Goal: Task Accomplishment & Management: Manage account settings

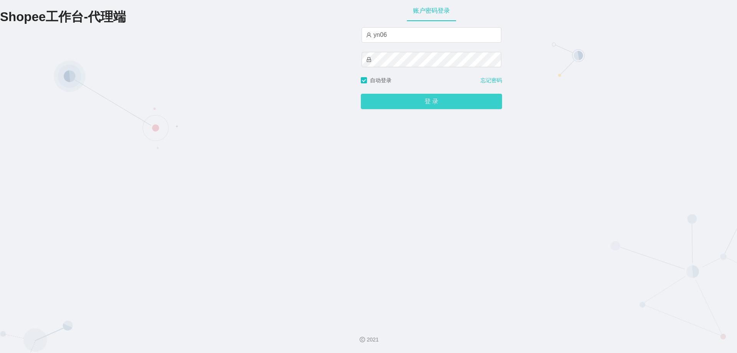
click at [392, 107] on button "登 录" at bounding box center [431, 101] width 141 height 15
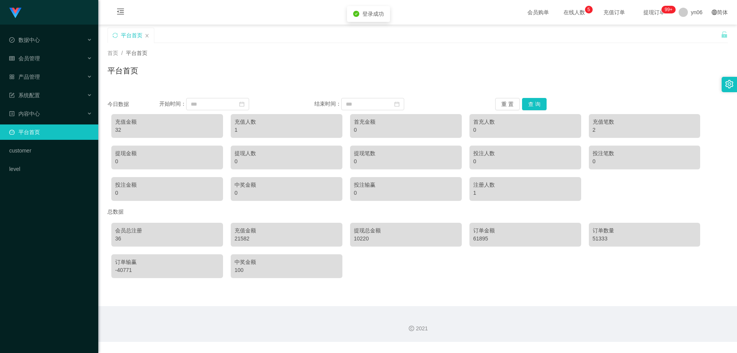
click at [55, 50] on ul "数据中心 会员管理 产品管理 系统配置 内容中心 平台首页 customer level" at bounding box center [49, 105] width 98 height 160
drag, startPoint x: 45, startPoint y: 69, endPoint x: 42, endPoint y: 62, distance: 7.7
click at [45, 69] on div "产品管理" at bounding box center [49, 76] width 98 height 15
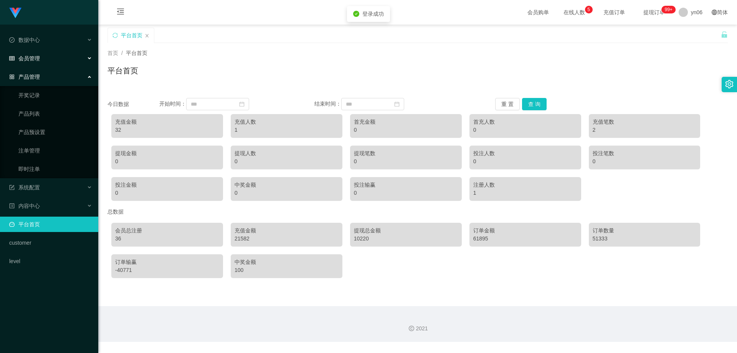
click at [41, 64] on div "会员管理" at bounding box center [49, 58] width 98 height 15
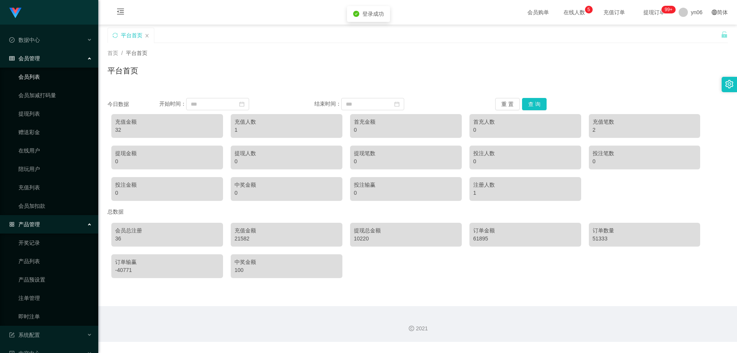
click at [44, 76] on link "会员列表" at bounding box center [55, 76] width 74 height 15
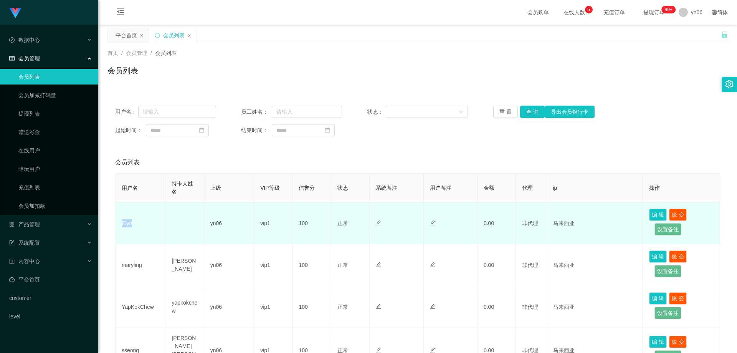
drag, startPoint x: 132, startPoint y: 223, endPoint x: 125, endPoint y: 231, distance: 10.3
click at [121, 223] on td "Elyn" at bounding box center [141, 223] width 50 height 42
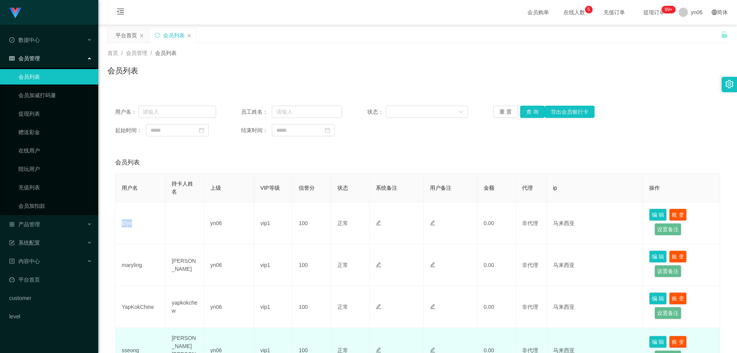
copy td "Elyn"
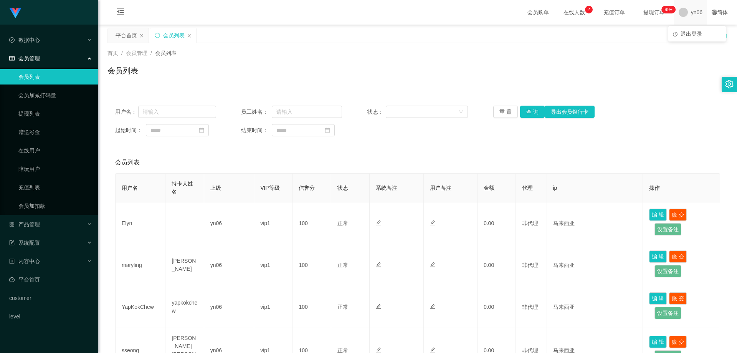
click at [694, 18] on span "yn06" at bounding box center [697, 12] width 12 height 25
click at [695, 32] on span "退出登录" at bounding box center [691, 34] width 21 height 6
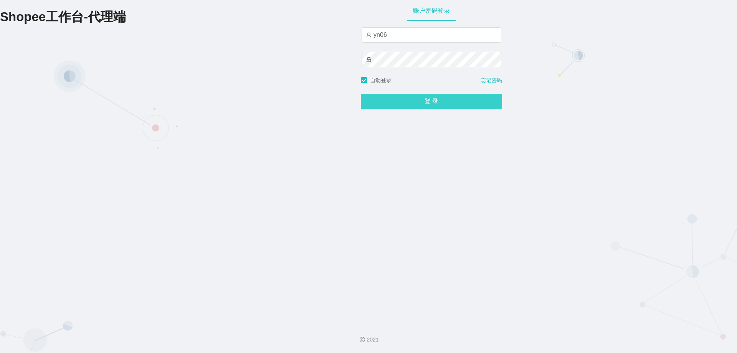
click at [385, 104] on button "登 录" at bounding box center [431, 101] width 141 height 15
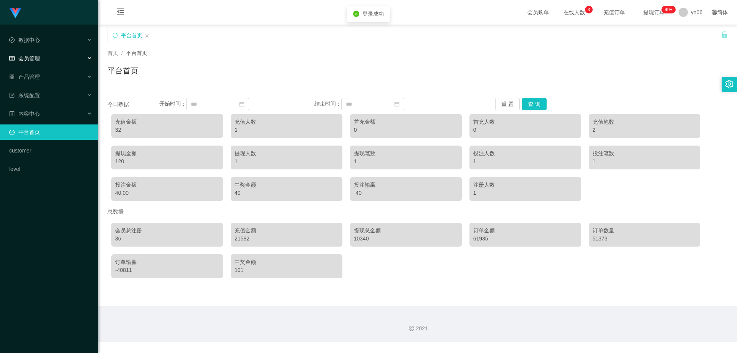
click at [49, 61] on div "会员管理" at bounding box center [49, 58] width 98 height 15
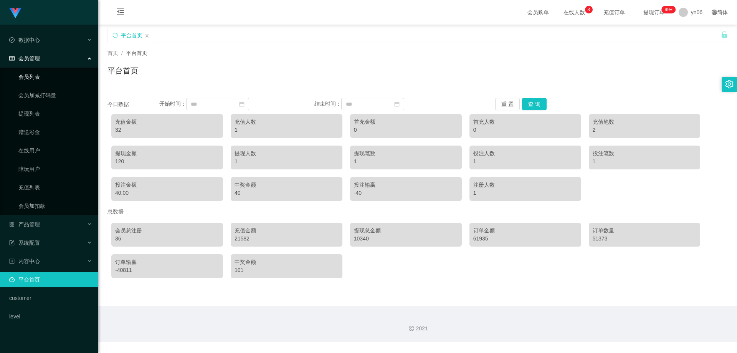
click at [40, 79] on link "会员列表" at bounding box center [55, 76] width 74 height 15
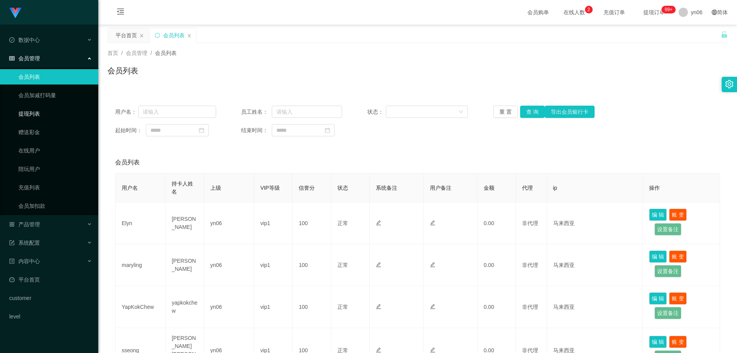
click at [40, 114] on link "提现列表" at bounding box center [55, 113] width 74 height 15
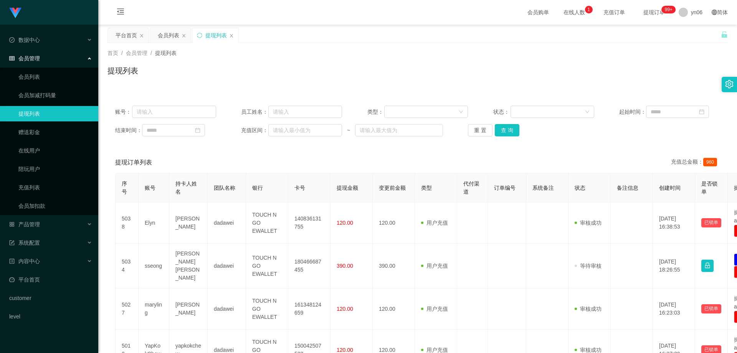
click at [62, 116] on link "提现列表" at bounding box center [55, 113] width 74 height 15
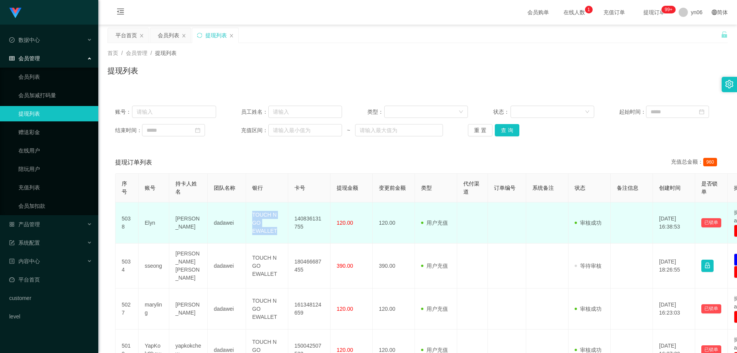
drag, startPoint x: 251, startPoint y: 212, endPoint x: 276, endPoint y: 230, distance: 30.8
click at [276, 230] on td "TOUCH N GO EWALLET" at bounding box center [267, 222] width 42 height 41
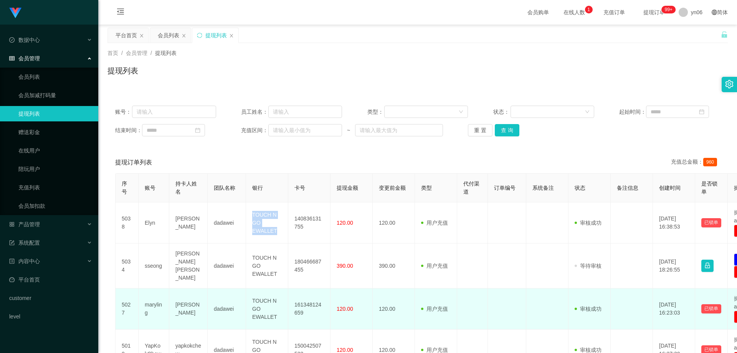
copy td "TOUCH N GO EWALLET"
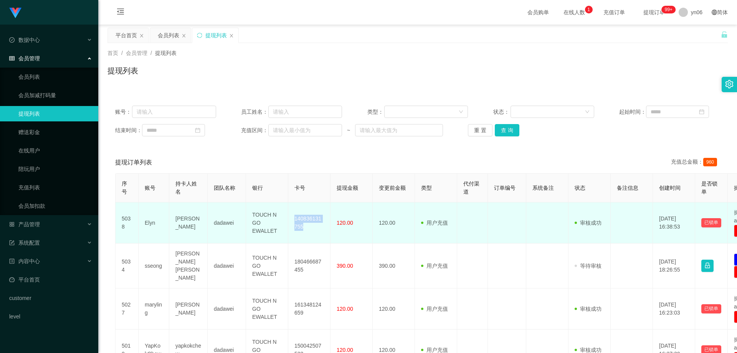
drag, startPoint x: 293, startPoint y: 218, endPoint x: 306, endPoint y: 226, distance: 15.9
click at [306, 226] on td "140836131755" at bounding box center [309, 222] width 42 height 41
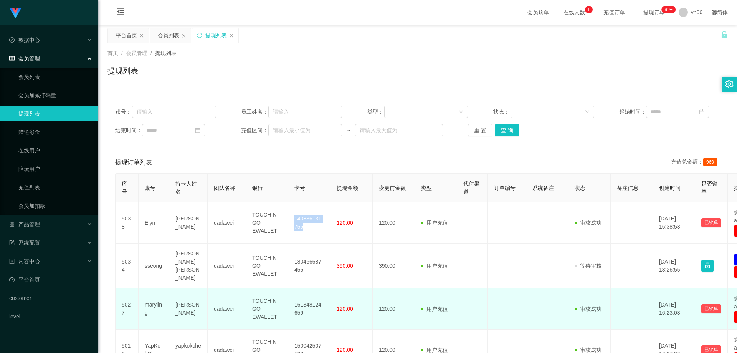
copy td "140836131755"
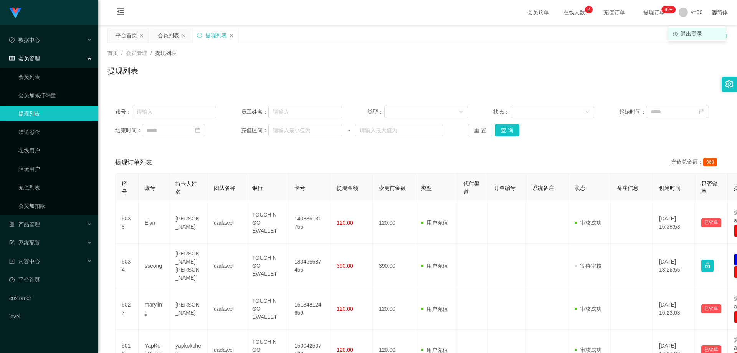
click at [689, 31] on span "退出登录" at bounding box center [691, 34] width 21 height 6
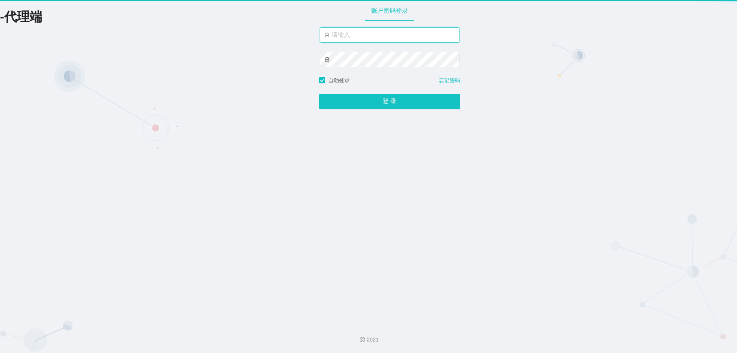
type input "yn06"
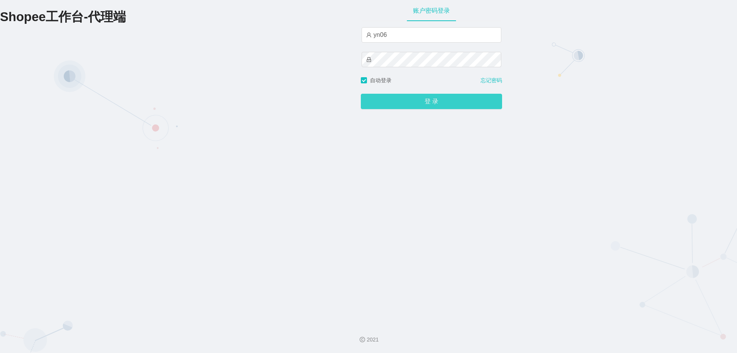
click at [429, 108] on button "登 录" at bounding box center [431, 101] width 141 height 15
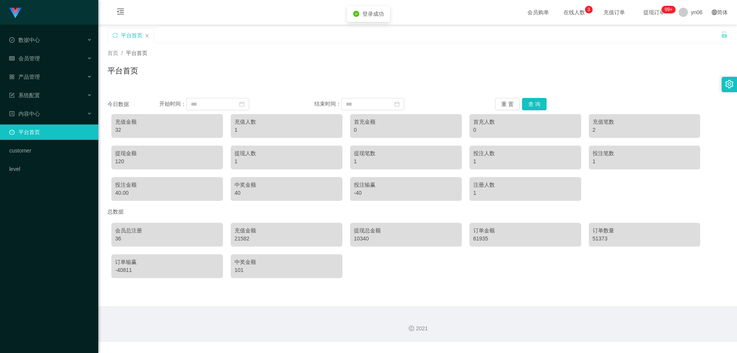
click at [51, 50] on ul "数据中心 会员管理 产品管理 系统配置 内容中心 平台首页 customer level" at bounding box center [49, 105] width 98 height 160
click at [45, 63] on div "会员管理" at bounding box center [49, 58] width 98 height 15
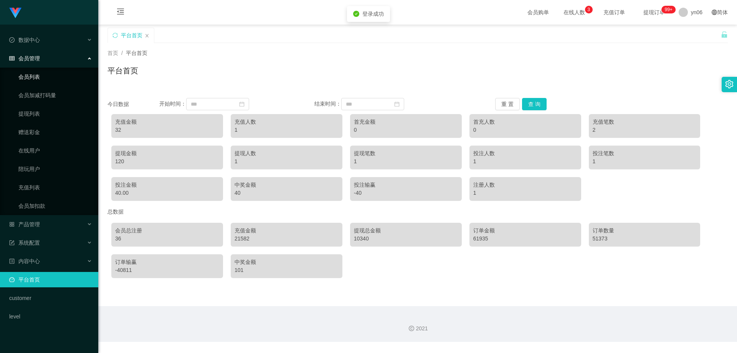
click at [44, 73] on link "会员列表" at bounding box center [55, 76] width 74 height 15
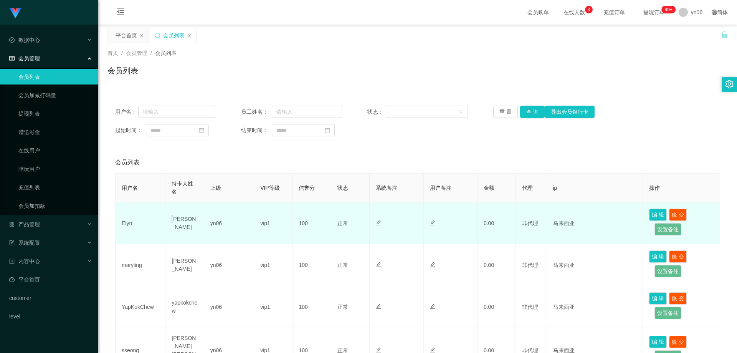
drag, startPoint x: 171, startPoint y: 217, endPoint x: 177, endPoint y: 223, distance: 8.5
click at [177, 223] on td "[PERSON_NAME]" at bounding box center [184, 223] width 38 height 42
click at [170, 218] on td "[PERSON_NAME]" at bounding box center [184, 223] width 38 height 42
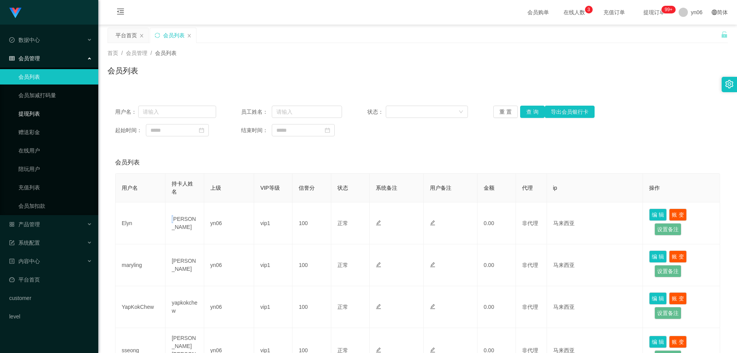
click at [43, 113] on link "提现列表" at bounding box center [55, 113] width 74 height 15
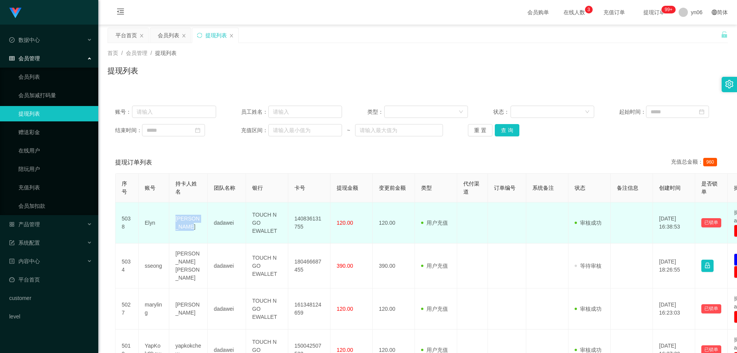
drag, startPoint x: 173, startPoint y: 218, endPoint x: 192, endPoint y: 231, distance: 23.3
click at [192, 231] on td "[PERSON_NAME]" at bounding box center [188, 222] width 38 height 41
copy td "[PERSON_NAME]"
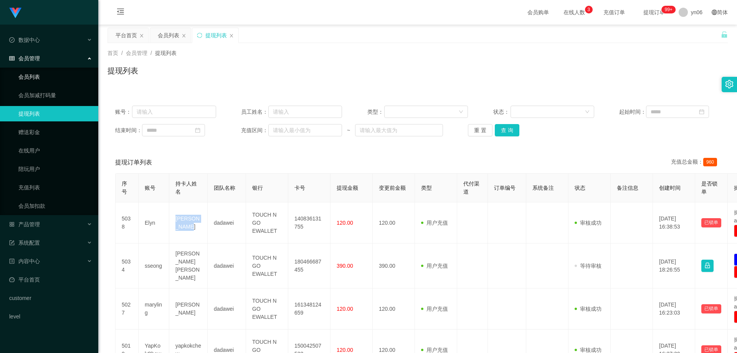
click at [56, 74] on link "会员列表" at bounding box center [55, 76] width 74 height 15
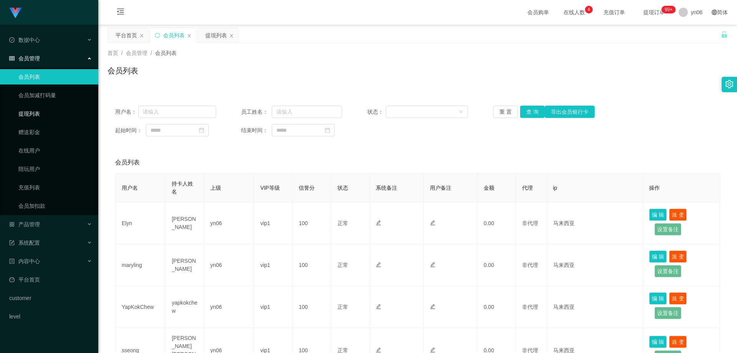
click at [49, 116] on link "提现列表" at bounding box center [55, 113] width 74 height 15
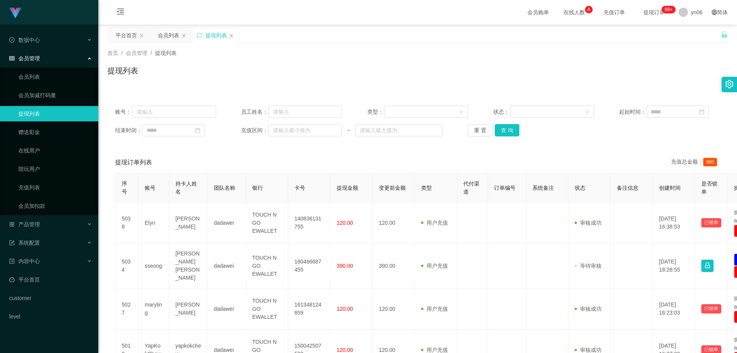
click at [688, 40] on div "平台首页 会员列表 提现列表" at bounding box center [414, 41] width 614 height 26
click at [687, 37] on span "退出登录" at bounding box center [691, 34] width 21 height 6
